Goal: Task Accomplishment & Management: Manage account settings

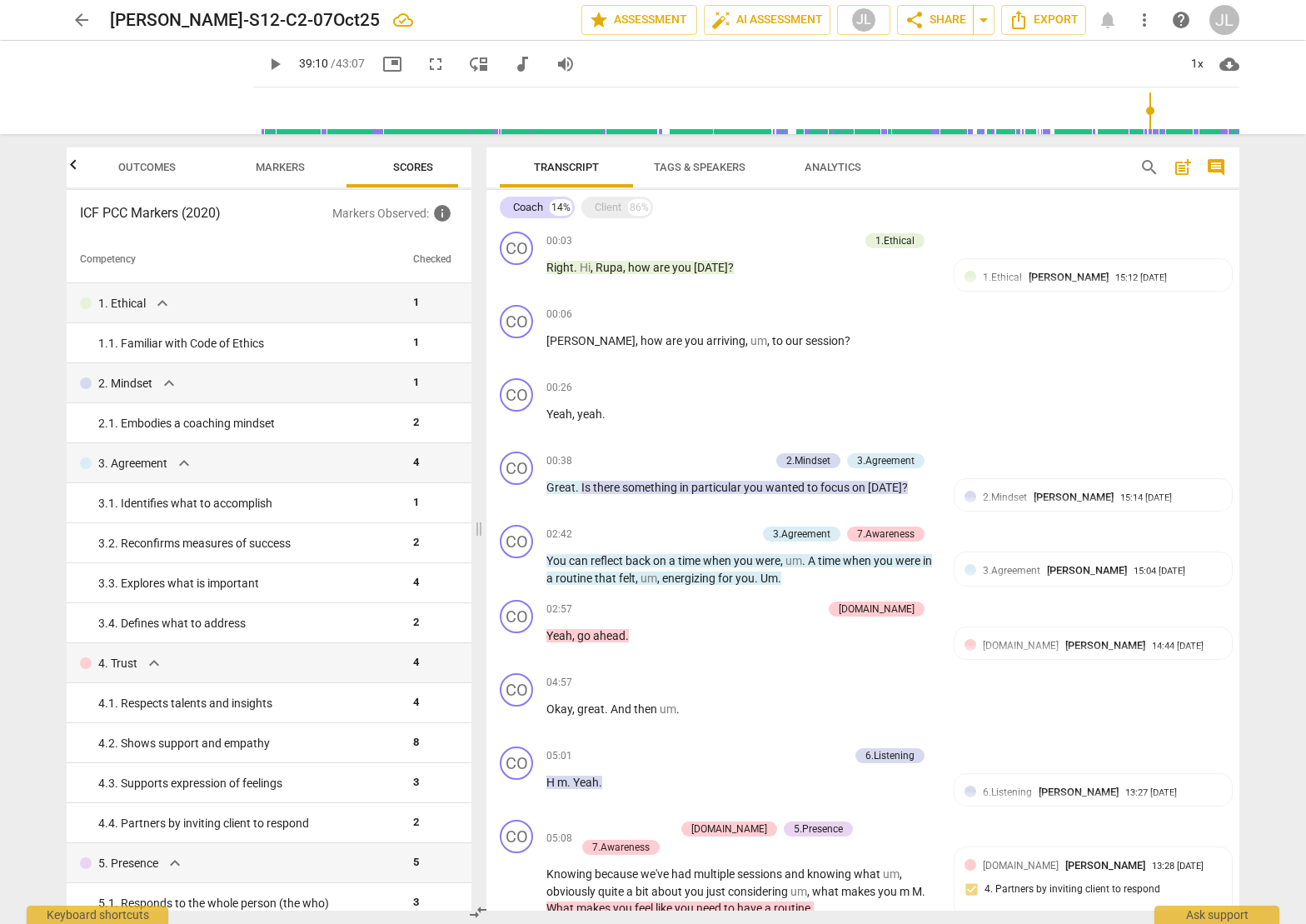
scroll to position [4586, 0]
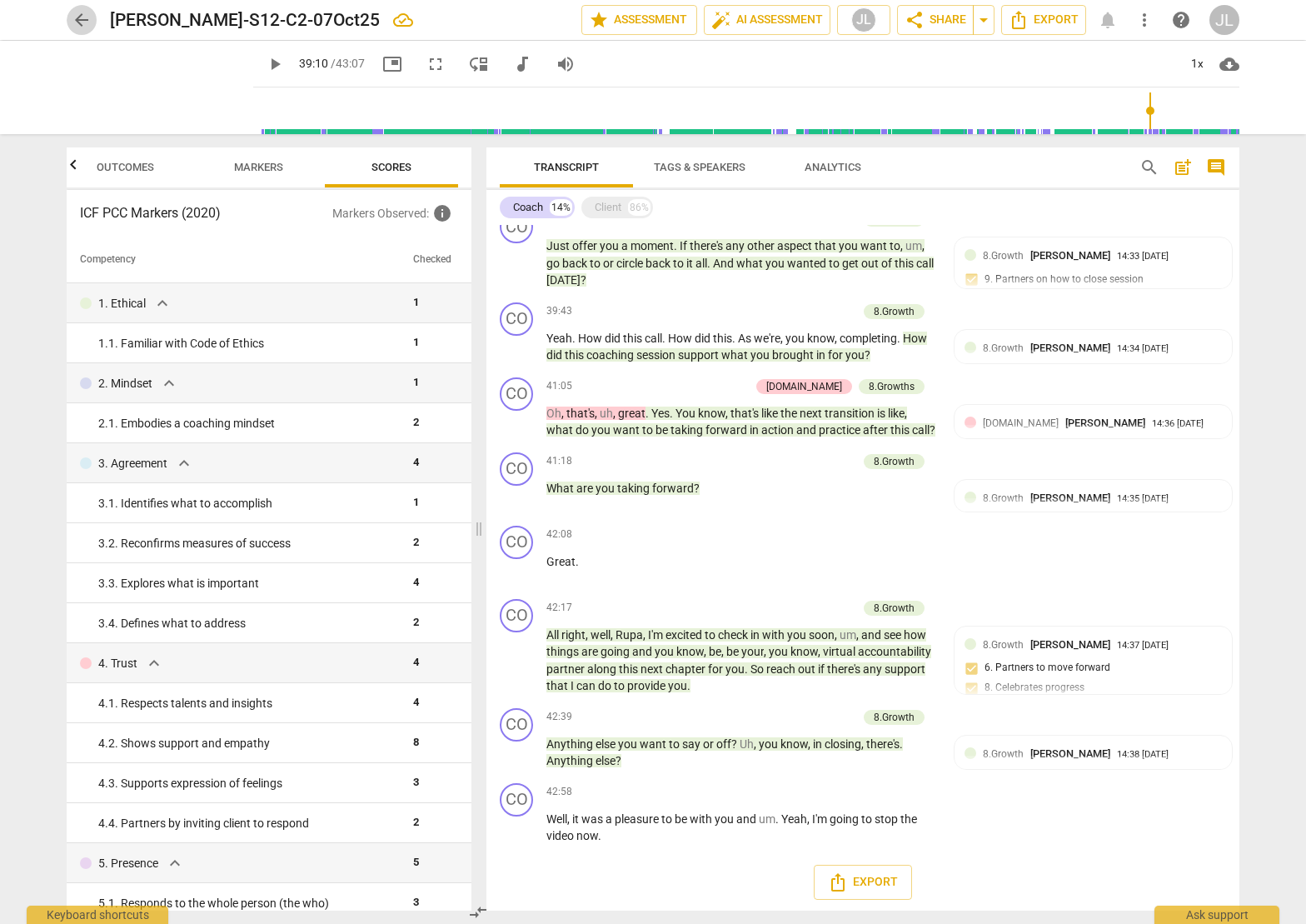
click at [74, 18] on span "arrow_back" at bounding box center [81, 19] width 20 height 20
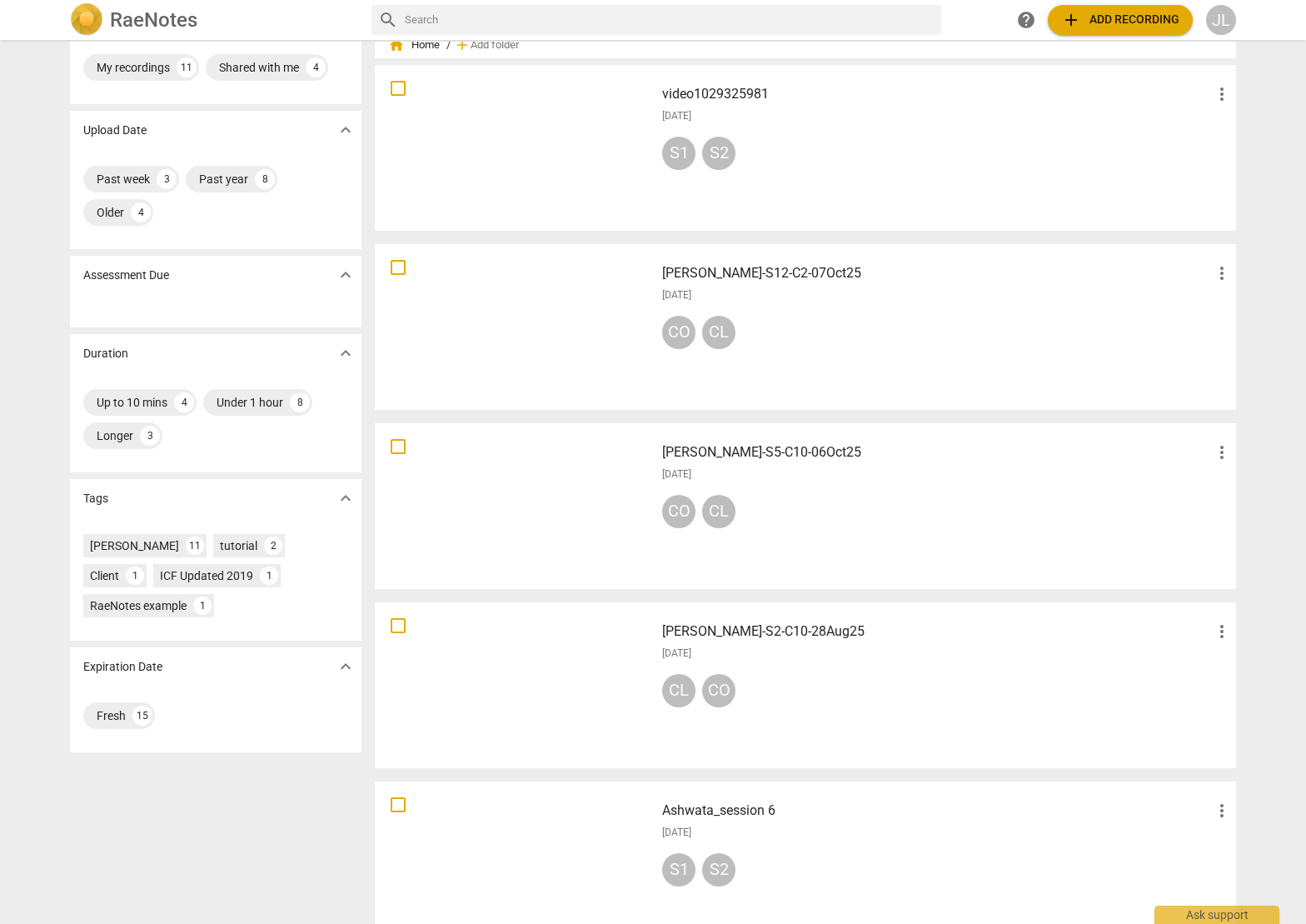
scroll to position [83, 0]
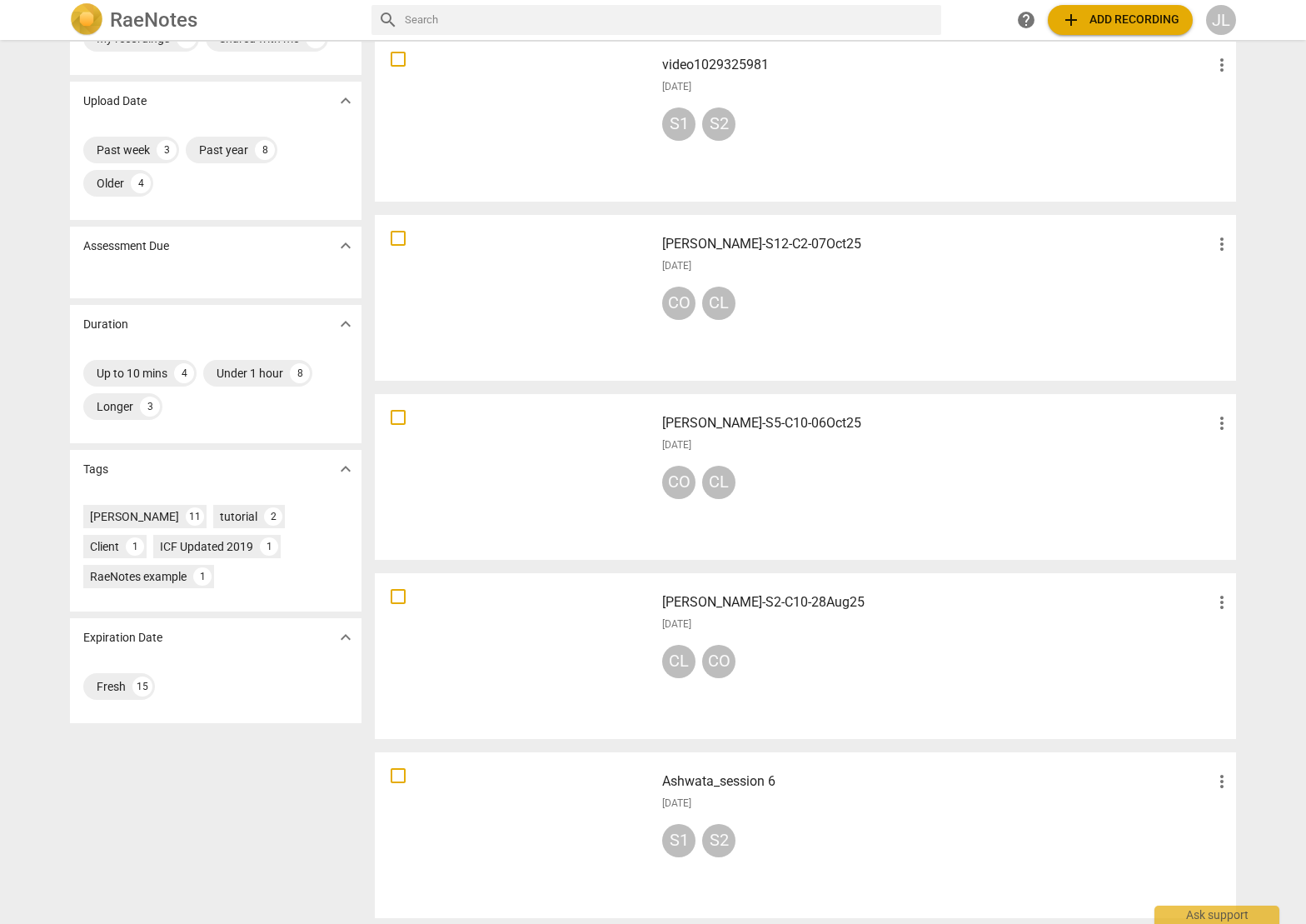
click at [798, 242] on h3 "[PERSON_NAME]-S12-C2-07Oct25" at bounding box center [937, 243] width 550 height 20
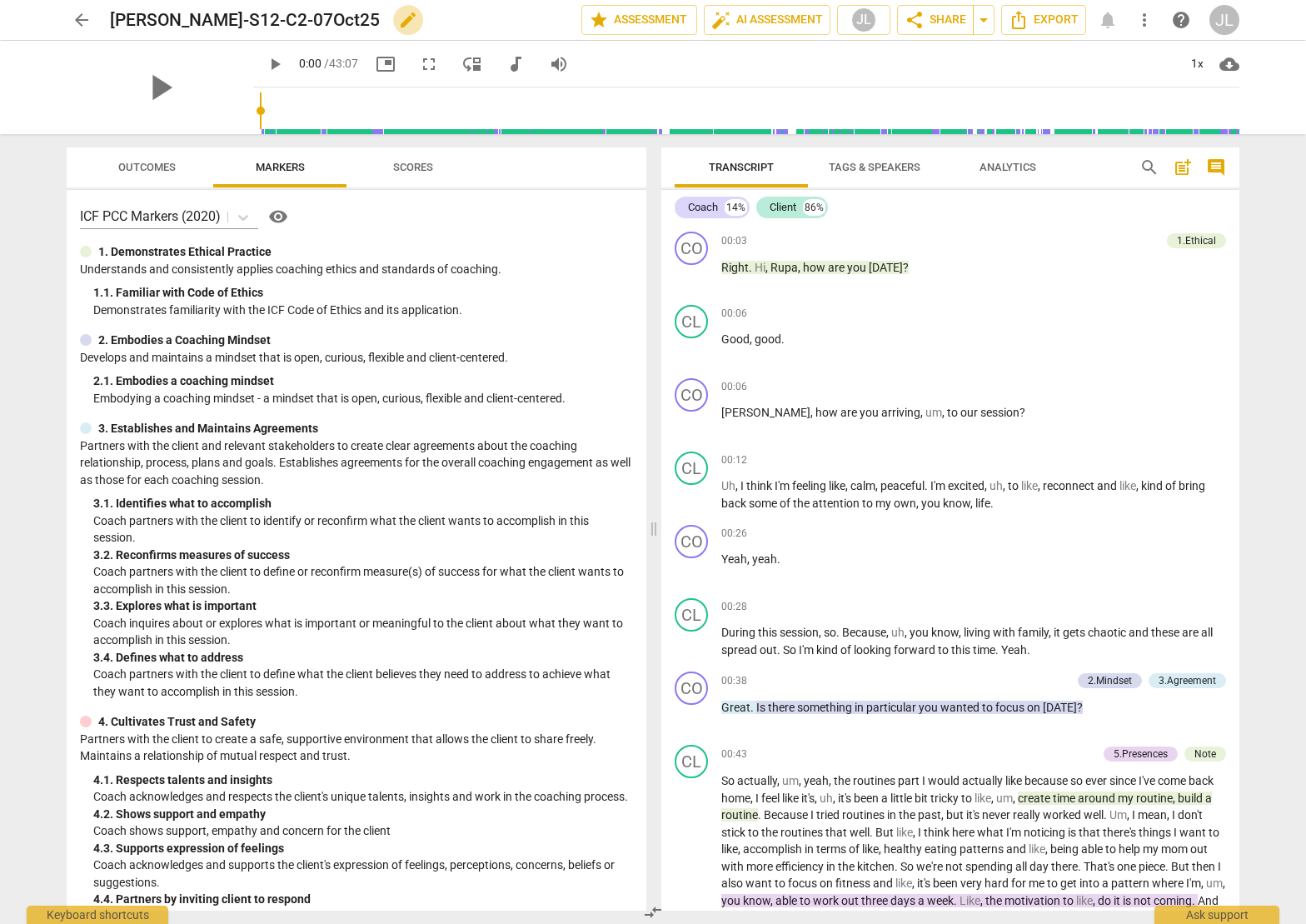
click at [398, 23] on span "edit" at bounding box center [408, 19] width 20 height 20
type input "[PERSON_NAME]-S12-C2-07Oct25-ICFFinal"
click at [516, 18] on span "done" at bounding box center [523, 19] width 20 height 20
click at [81, 22] on span "arrow_back" at bounding box center [81, 19] width 20 height 20
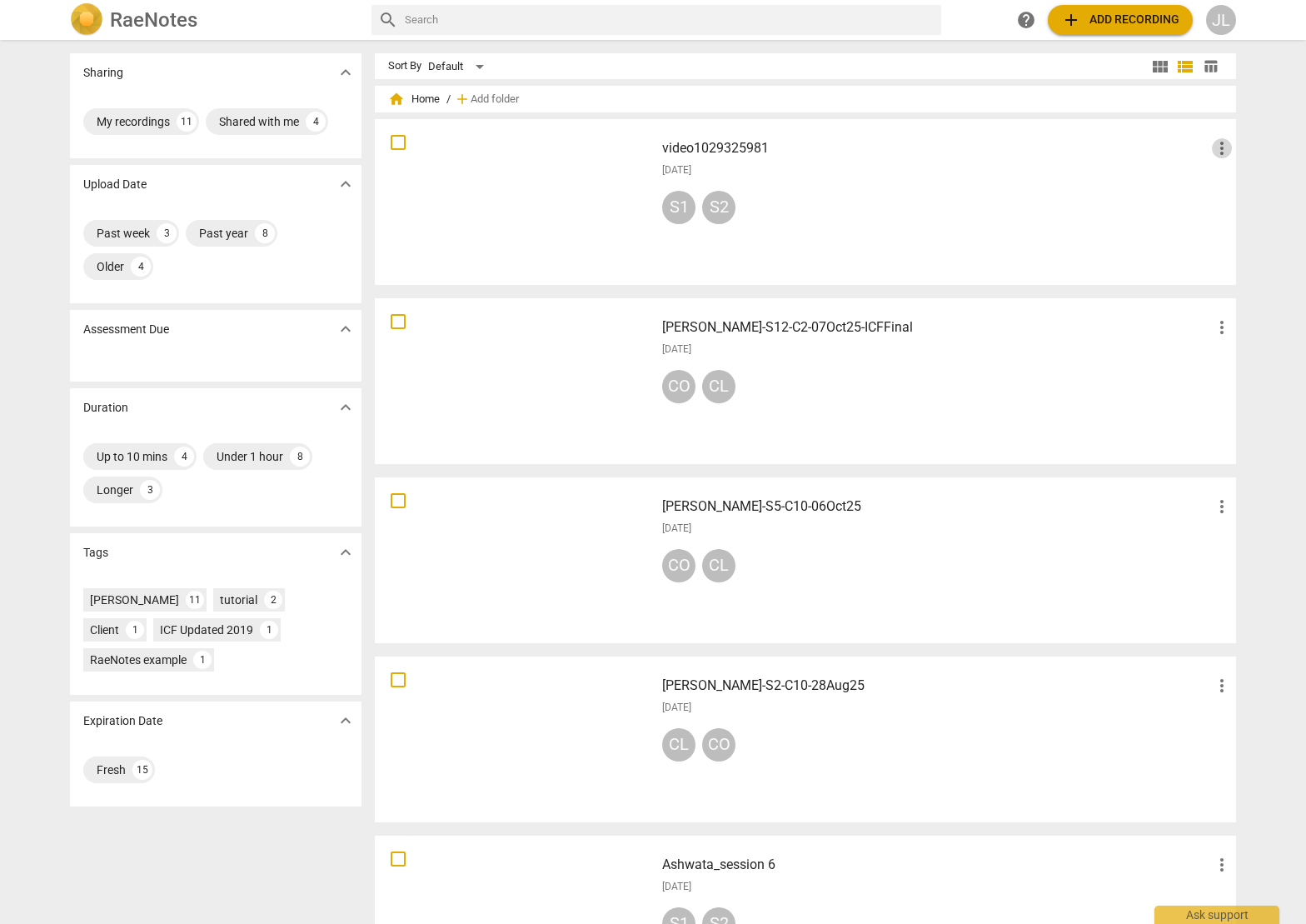
click at [1212, 152] on span "more_vert" at bounding box center [1222, 148] width 20 height 20
click at [1227, 151] on li "Move" at bounding box center [1241, 148] width 63 height 40
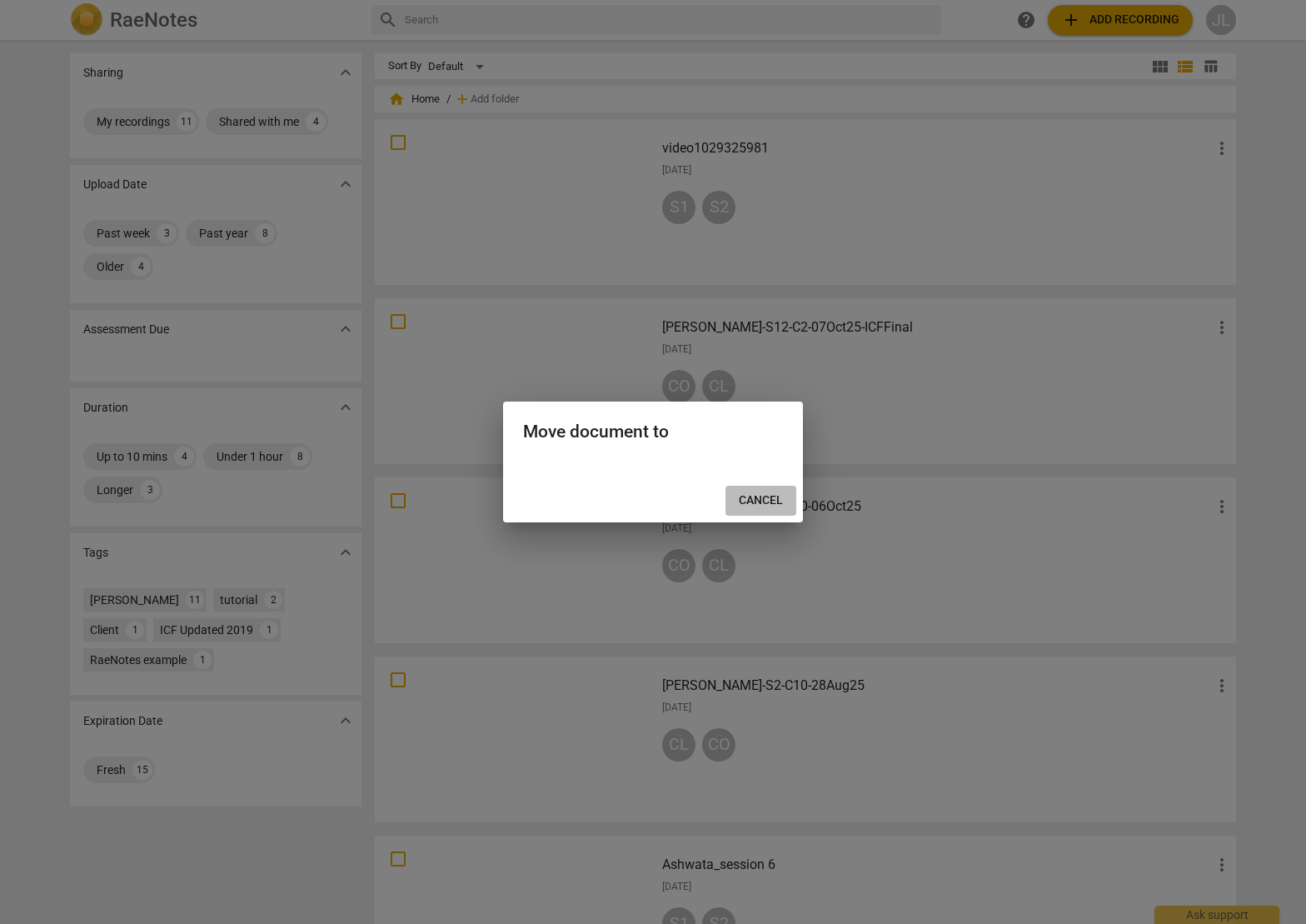
click at [763, 496] on span "Cancel" at bounding box center [761, 500] width 44 height 16
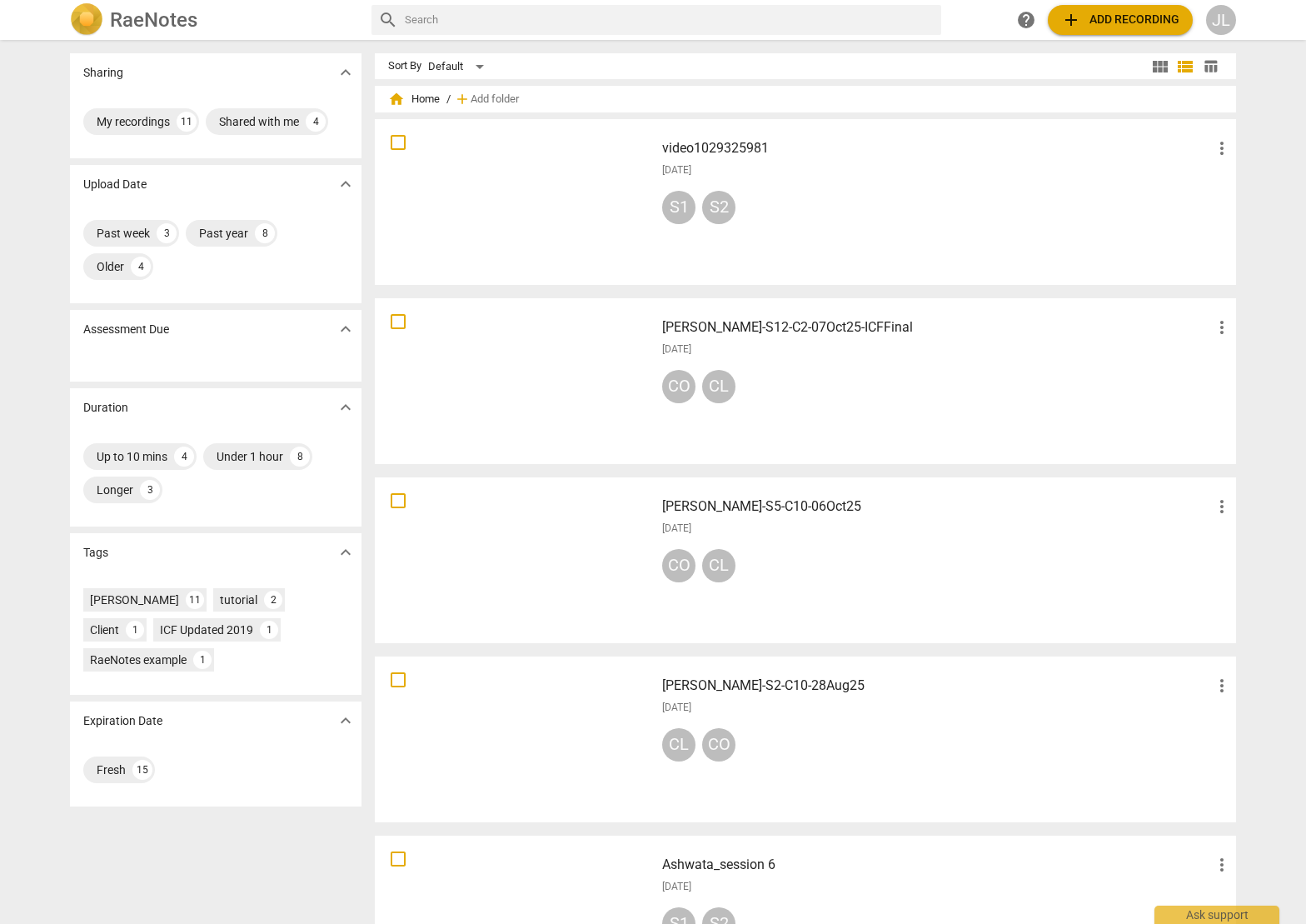
click at [1214, 155] on span "more_vert" at bounding box center [1222, 148] width 20 height 20
click at [1228, 155] on li "Move" at bounding box center [1241, 148] width 63 height 40
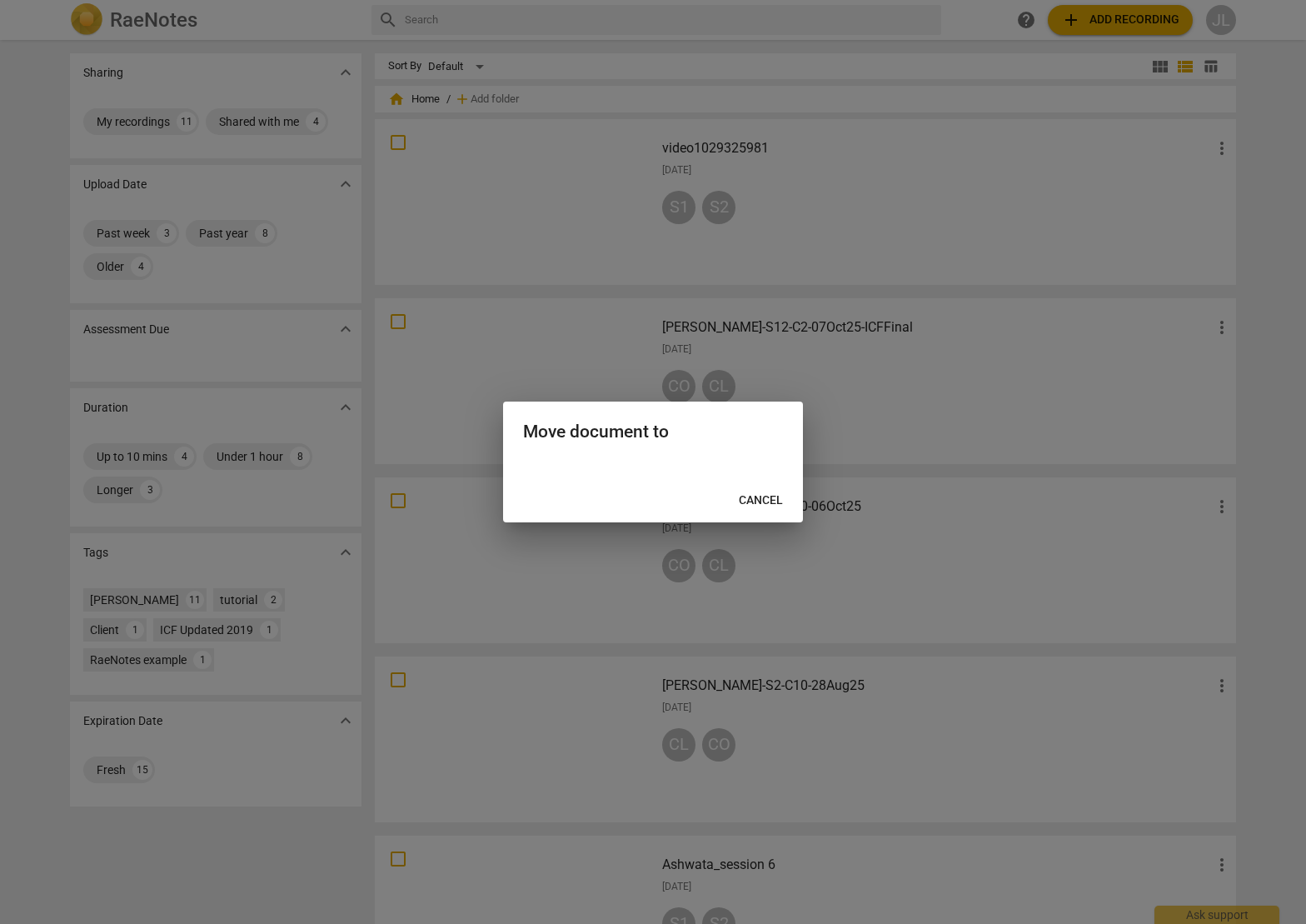
click at [787, 507] on button "Cancel" at bounding box center [761, 500] width 71 height 30
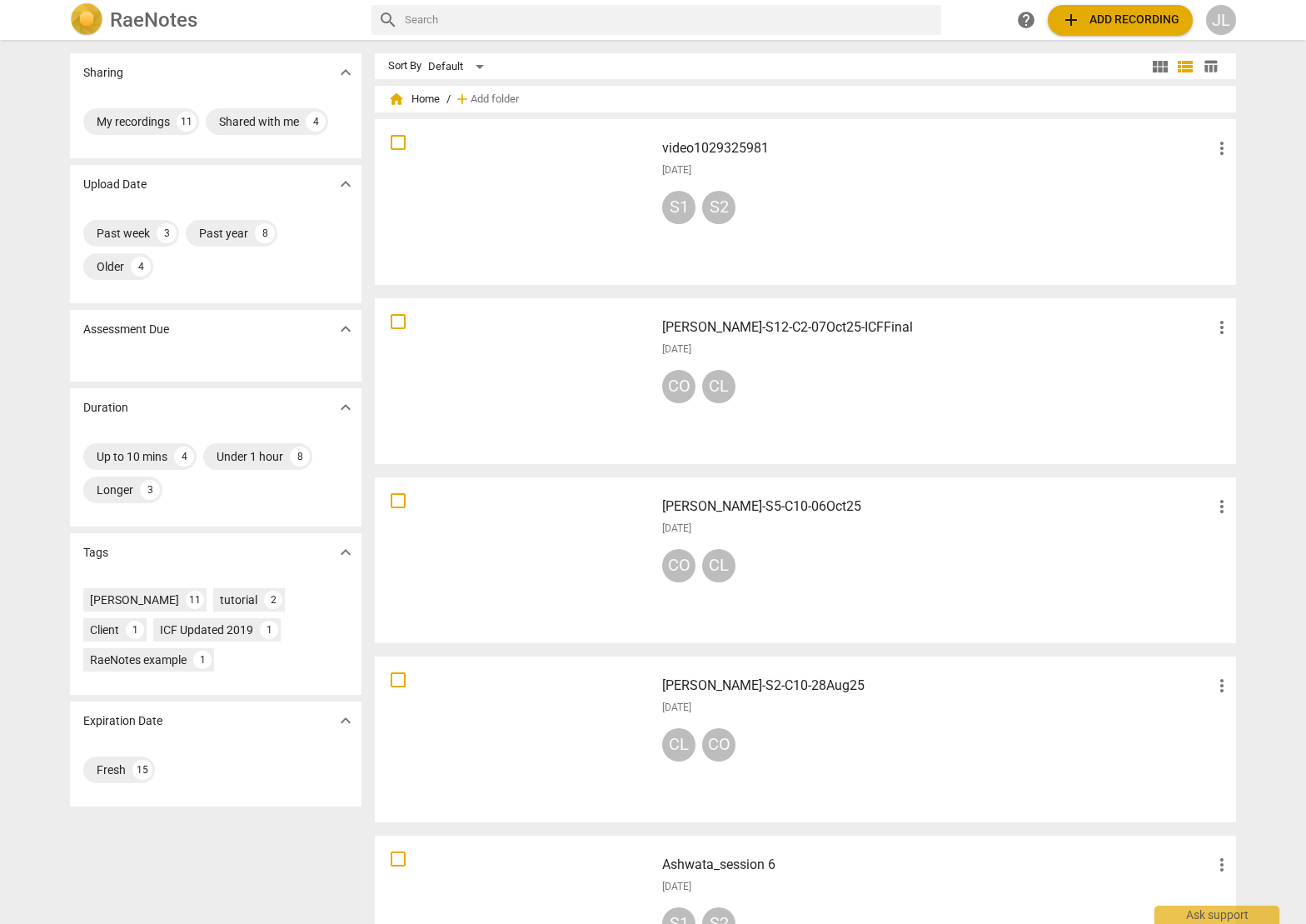
click at [1223, 512] on span "more_vert" at bounding box center [1222, 506] width 20 height 20
click at [811, 504] on div at bounding box center [653, 462] width 1306 height 924
click at [757, 503] on h3 "[PERSON_NAME]-S5-C10-06Oct25" at bounding box center [937, 506] width 550 height 20
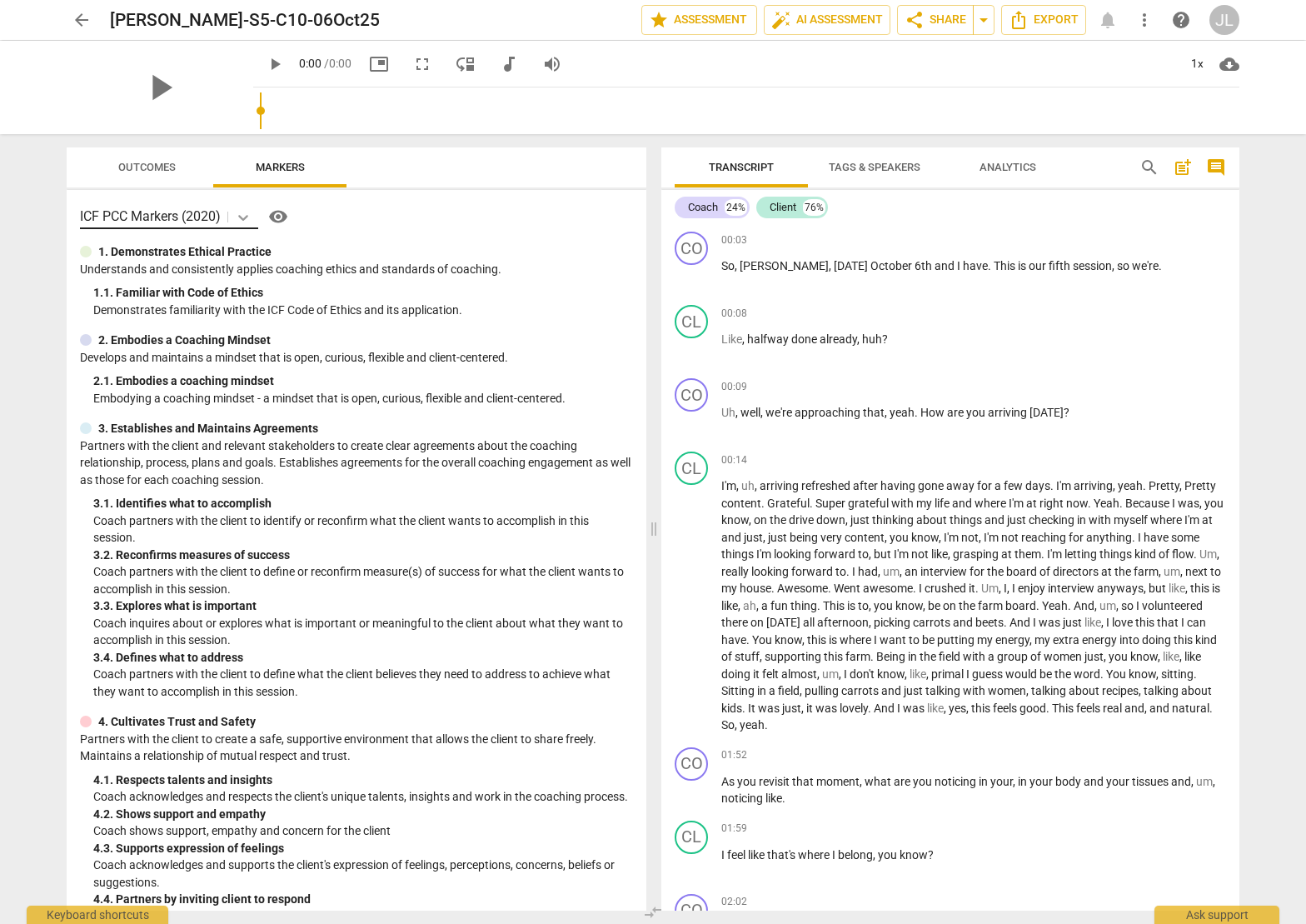
click at [249, 121] on div "play_arrow" at bounding box center [159, 88] width 186 height 94
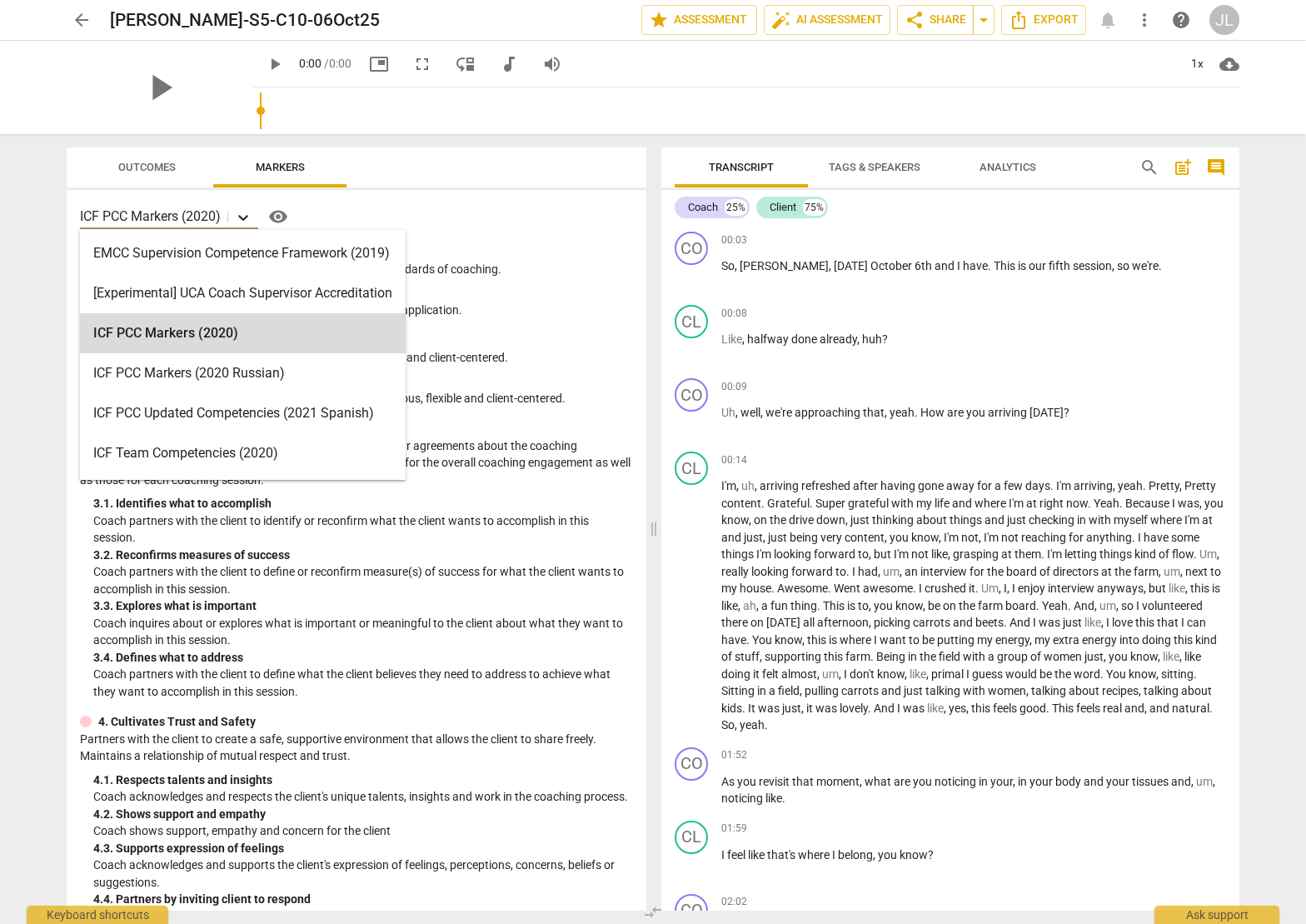
click at [248, 215] on icon at bounding box center [243, 218] width 10 height 6
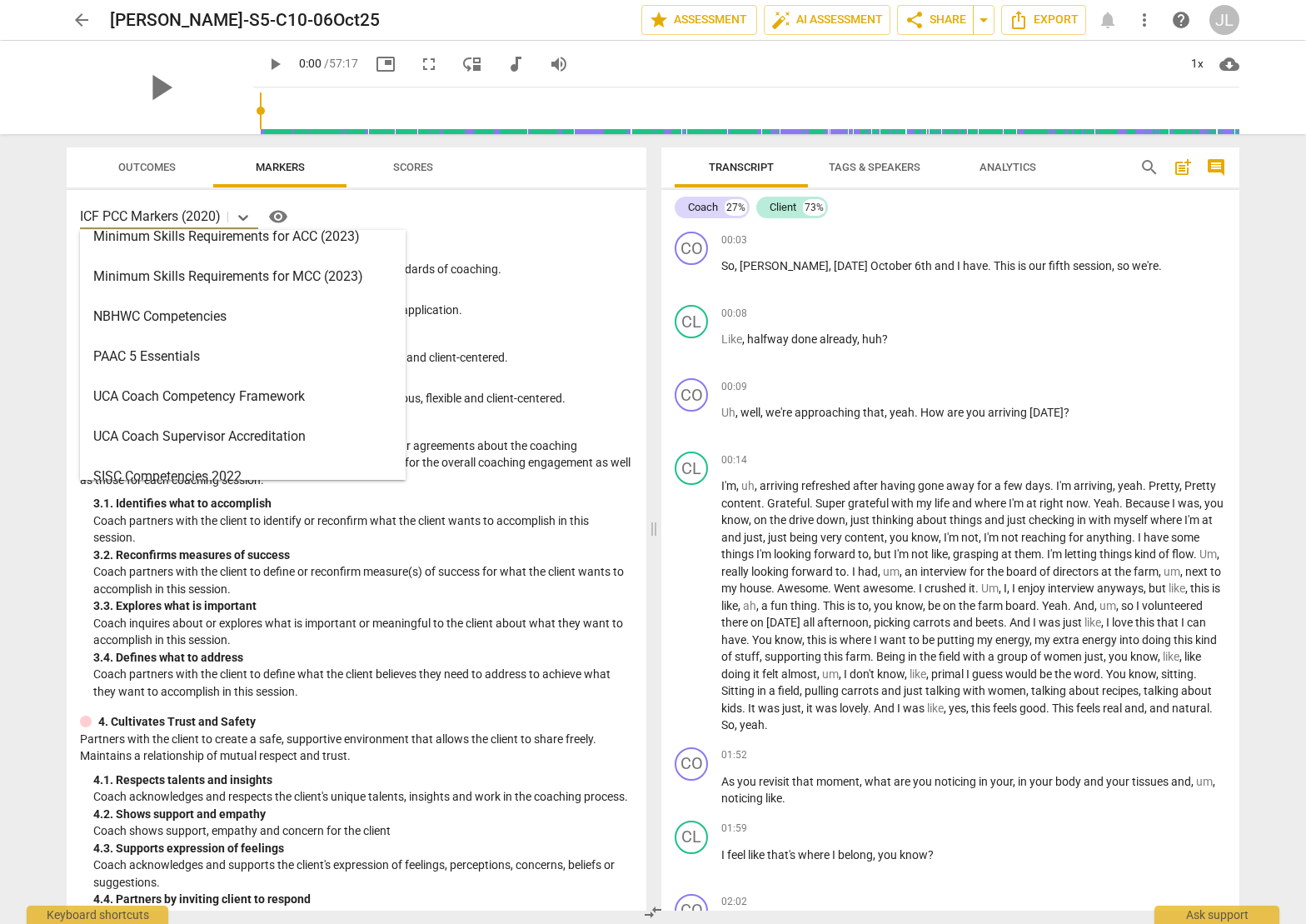
scroll to position [436, 0]
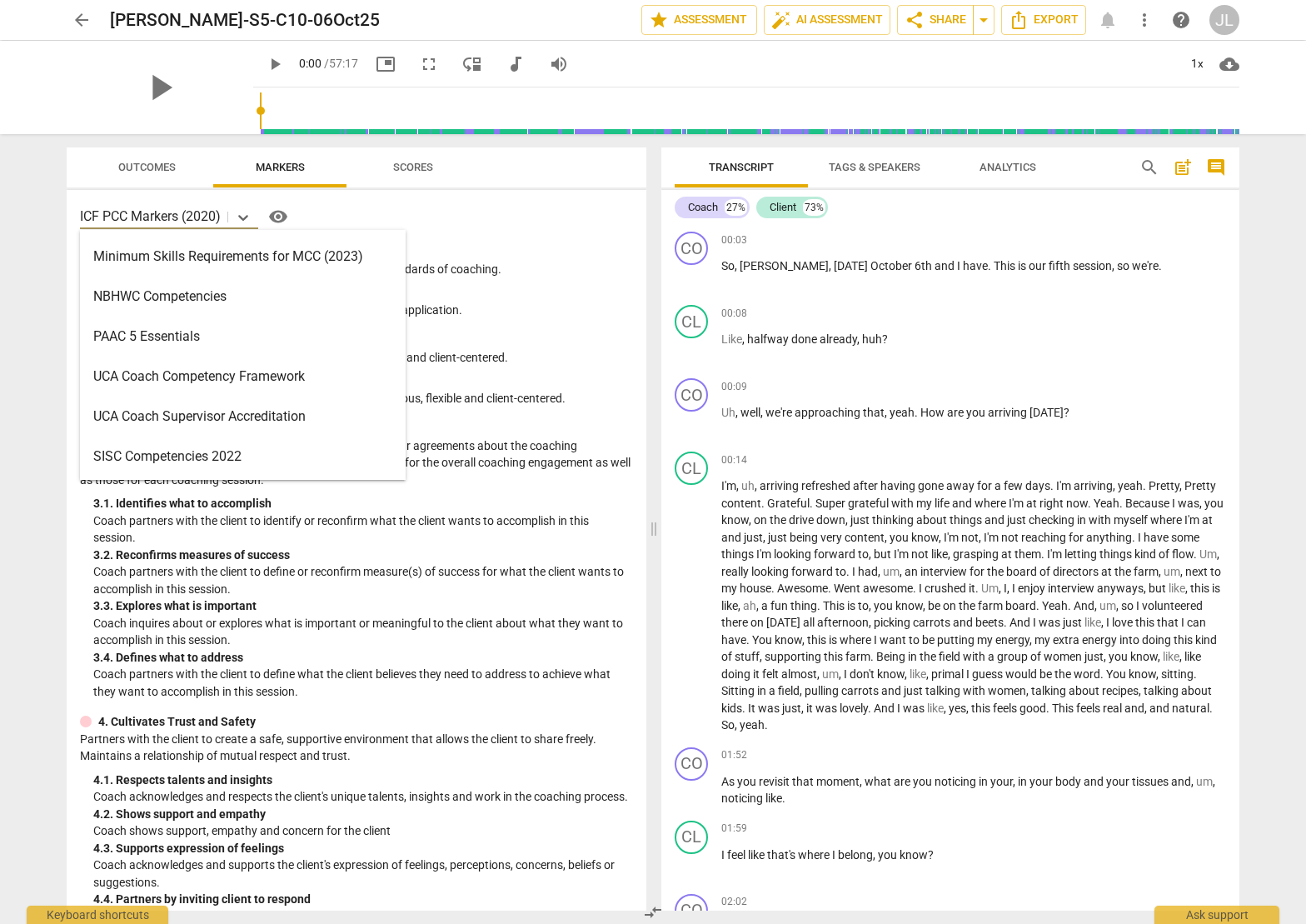
click at [237, 457] on div "SISC Competencies 2022" at bounding box center [242, 456] width 326 height 40
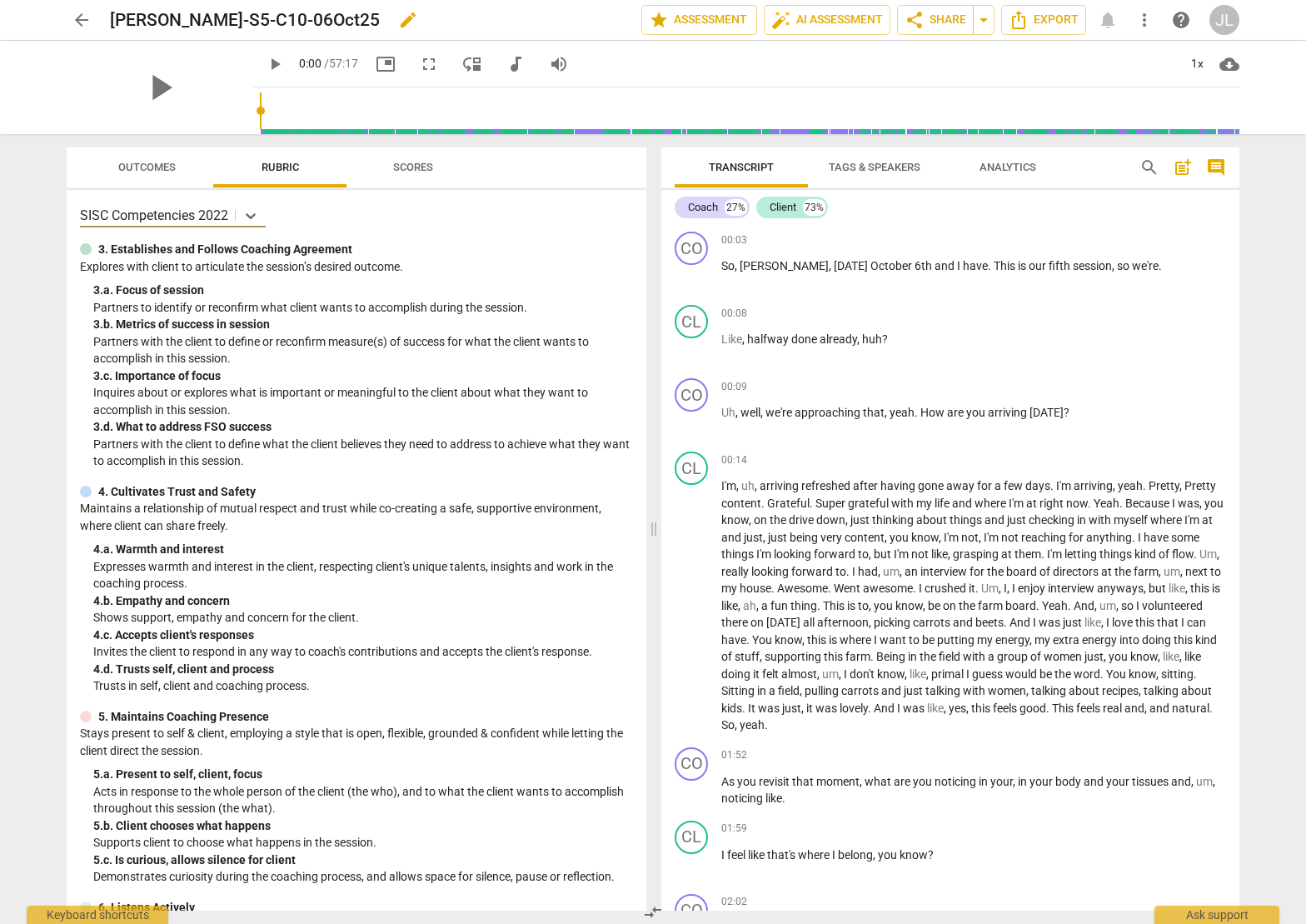
click at [398, 20] on span "edit" at bounding box center [408, 19] width 20 height 20
click at [235, 19] on input "[PERSON_NAME]-S5-C10-06Oct25" at bounding box center [339, 19] width 458 height 32
type input "[PERSON_NAME]-S5-C9-06Oct25"
click at [580, 17] on span "done" at bounding box center [582, 19] width 20 height 20
click at [83, 21] on span "arrow_back" at bounding box center [81, 19] width 20 height 20
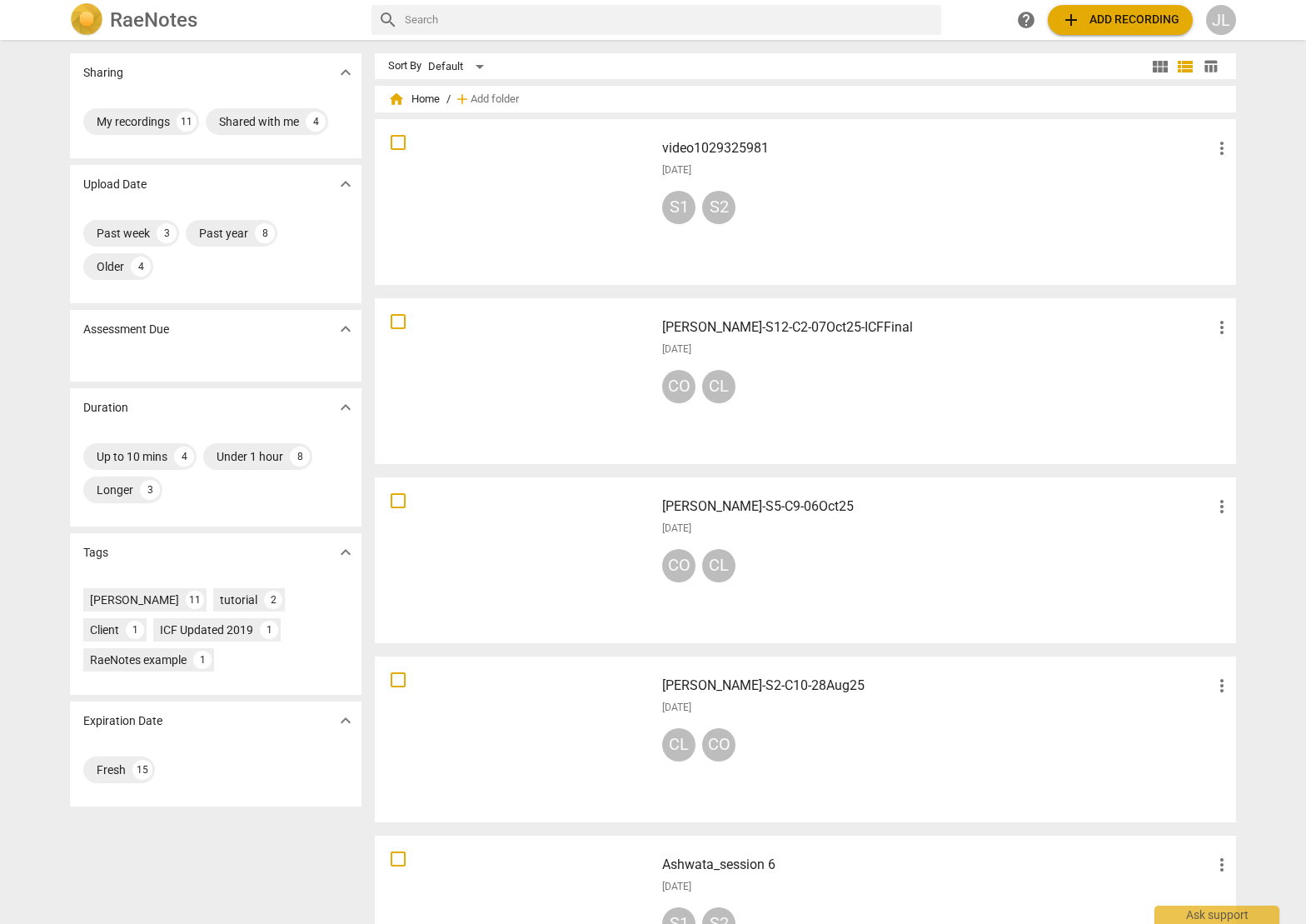
click at [1274, 37] on div "RaeNotes search help add Add recording JL" at bounding box center [653, 20] width 1306 height 40
